Goal: Register for event/course

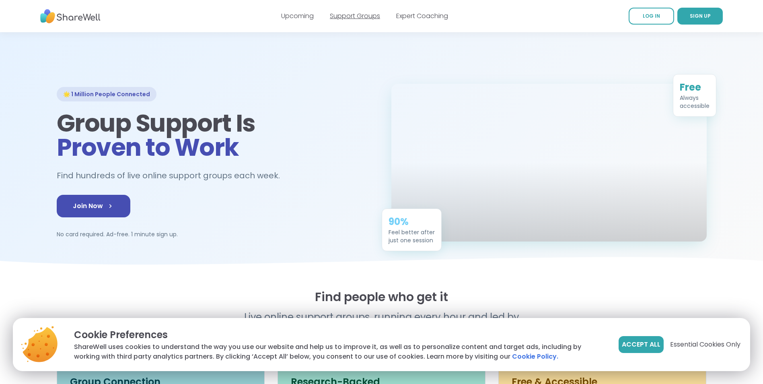
click at [361, 14] on link "Support Groups" at bounding box center [355, 15] width 50 height 9
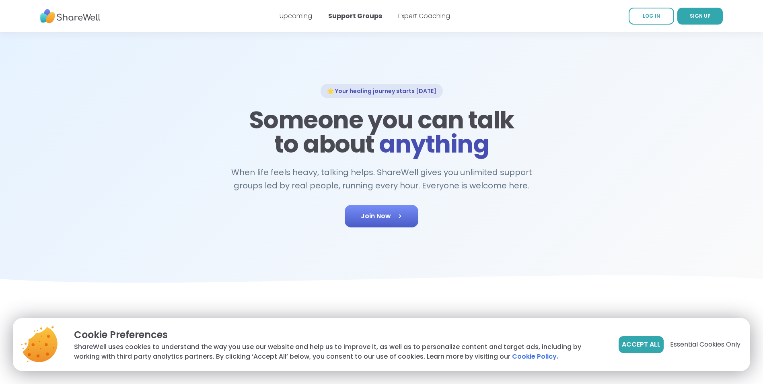
click at [397, 214] on icon at bounding box center [400, 216] width 8 height 8
